Goal: Transaction & Acquisition: Book appointment/travel/reservation

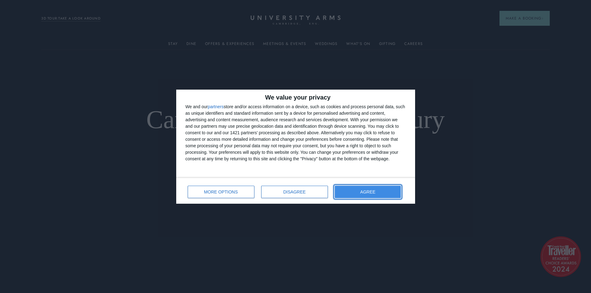
click at [381, 193] on button "AGREE" at bounding box center [368, 192] width 66 height 12
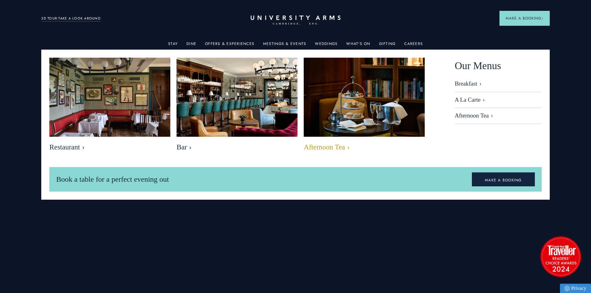
click at [190, 43] on link "Dine" at bounding box center [191, 46] width 10 height 8
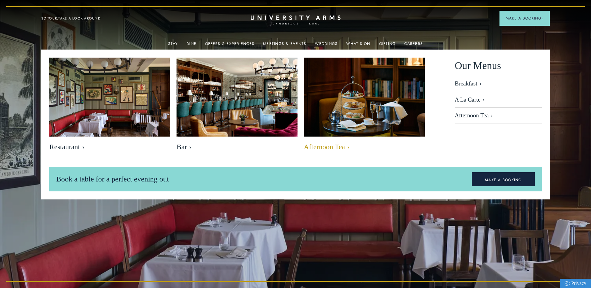
click at [325, 148] on span "Afternoon Tea" at bounding box center [364, 147] width 121 height 9
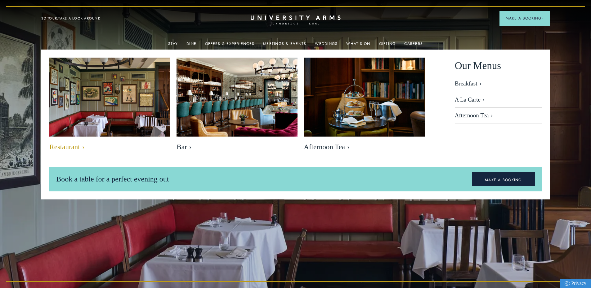
click at [101, 110] on img at bounding box center [109, 97] width 139 height 93
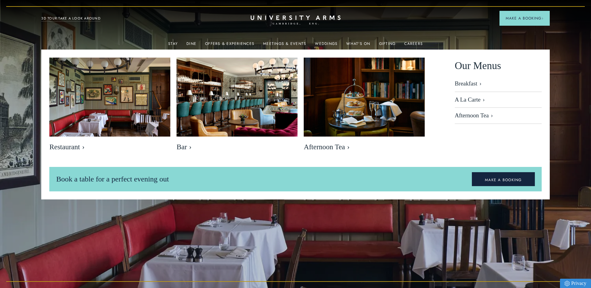
click at [77, 33] on header "Stay Suites Superior Rooms Classic Rooms Cosy Rooms Dine Restaurant Bar Afterno…" at bounding box center [295, 17] width 591 height 34
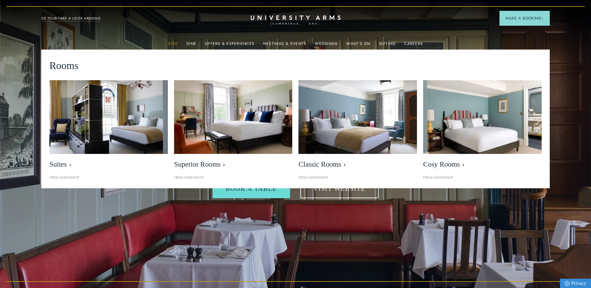
click at [172, 43] on link "Stay" at bounding box center [173, 46] width 10 height 8
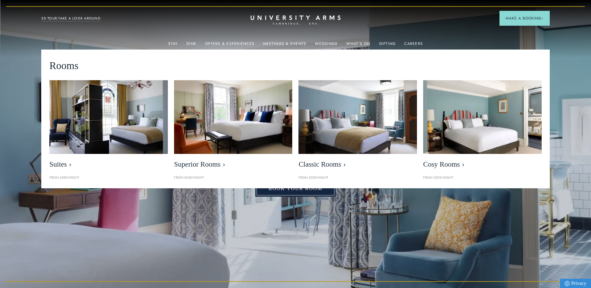
click at [279, 190] on link "Book Your Room" at bounding box center [295, 189] width 80 height 16
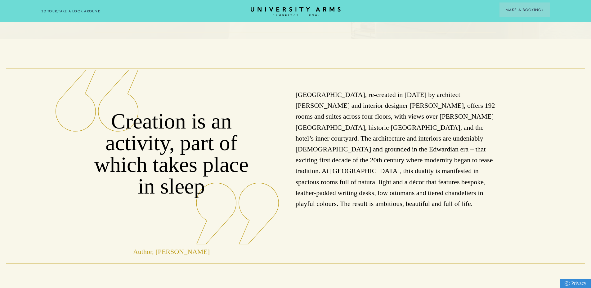
scroll to position [155, 0]
